Goal: Navigation & Orientation: Go to known website

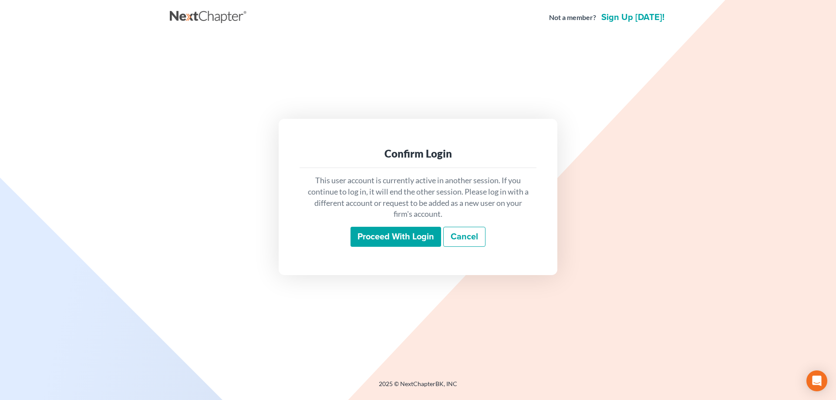
click at [386, 241] on input "Proceed with login" at bounding box center [396, 237] width 91 height 20
